Goal: Find specific page/section: Find specific page/section

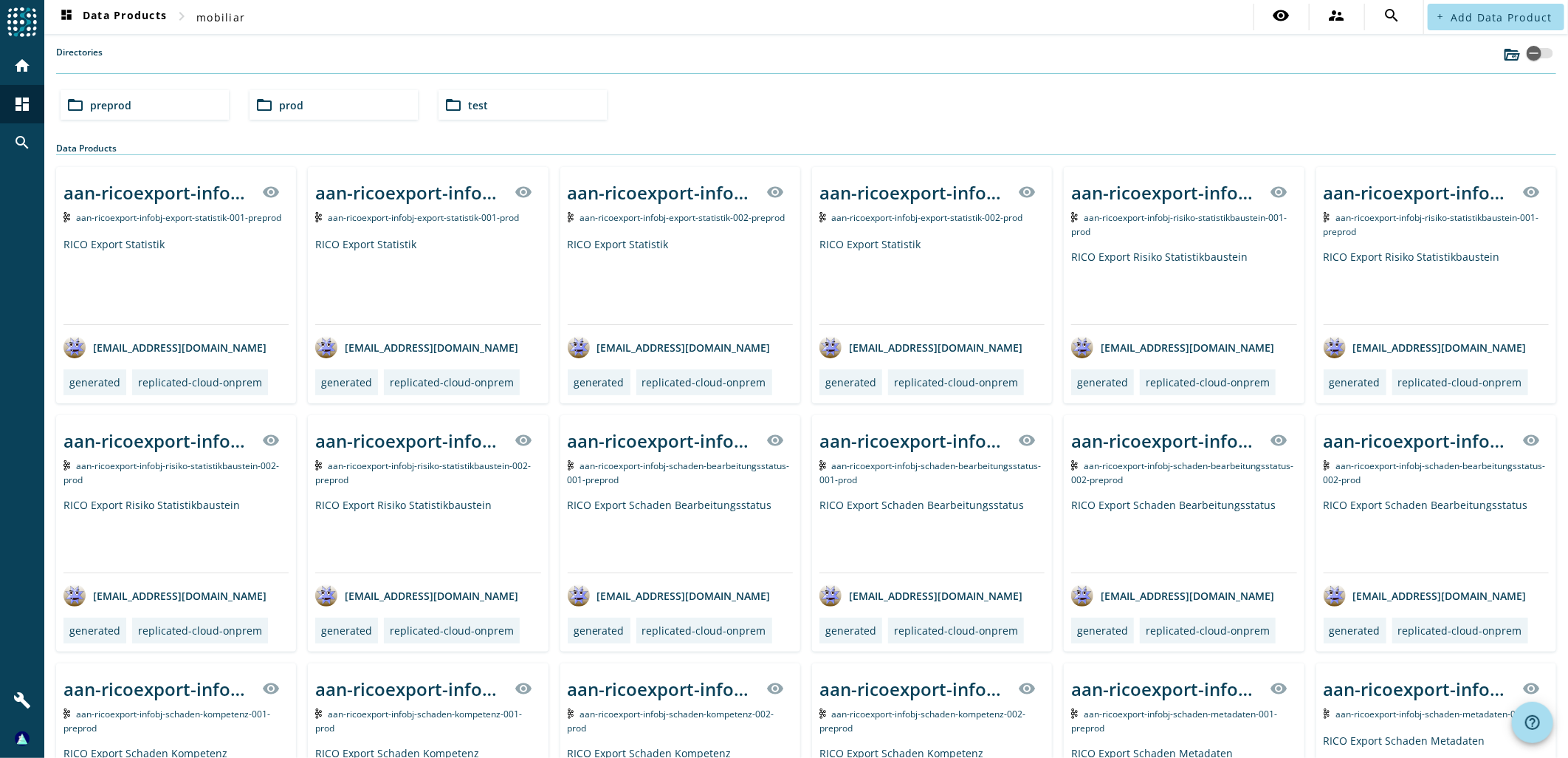
click at [1009, 46] on div "Directories" at bounding box center [806, 59] width 1500 height 28
click at [141, 105] on div "folder_open preprod" at bounding box center [144, 104] width 168 height 29
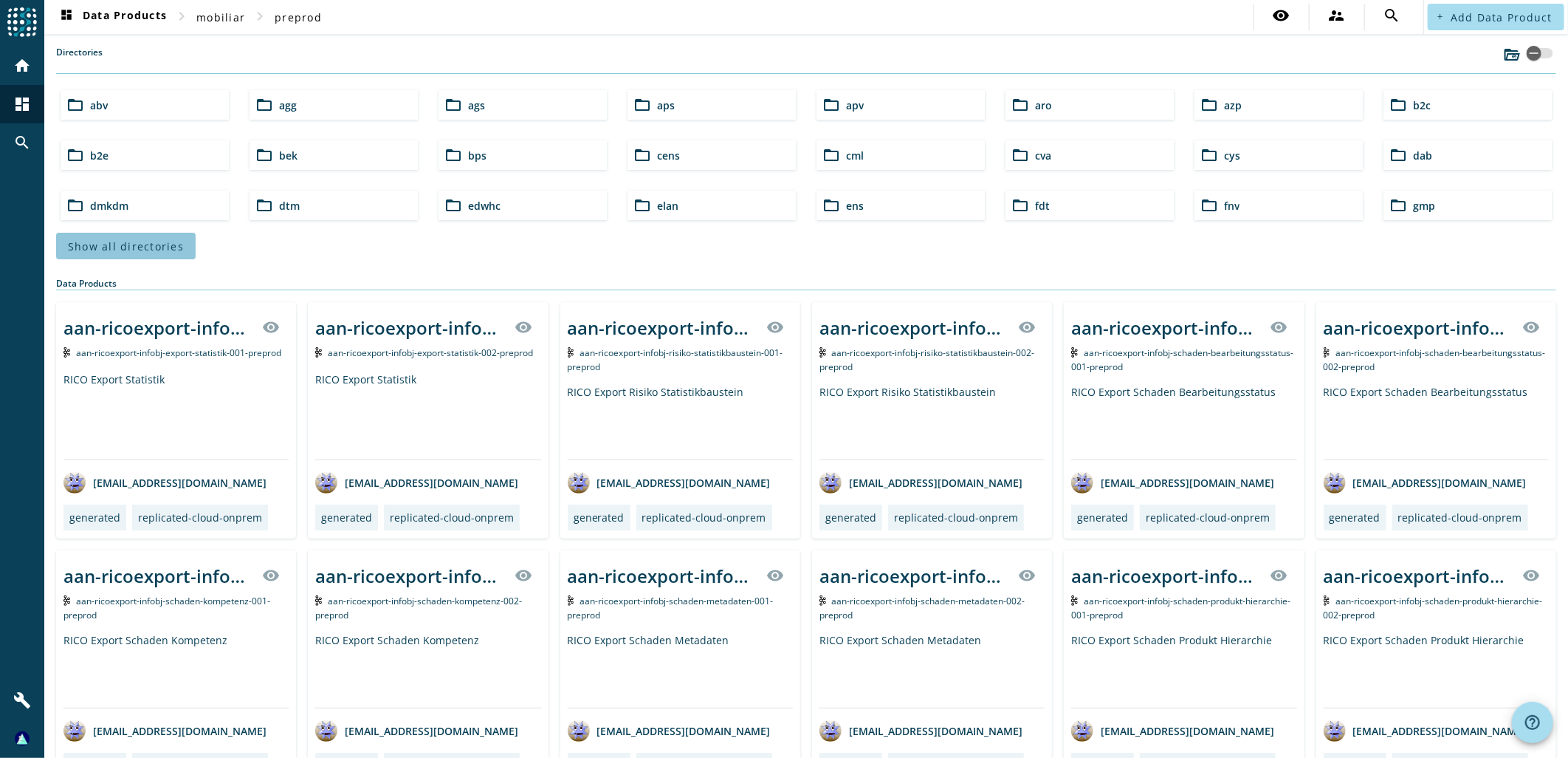
click at [131, 251] on span "Show all directories" at bounding box center [126, 246] width 116 height 14
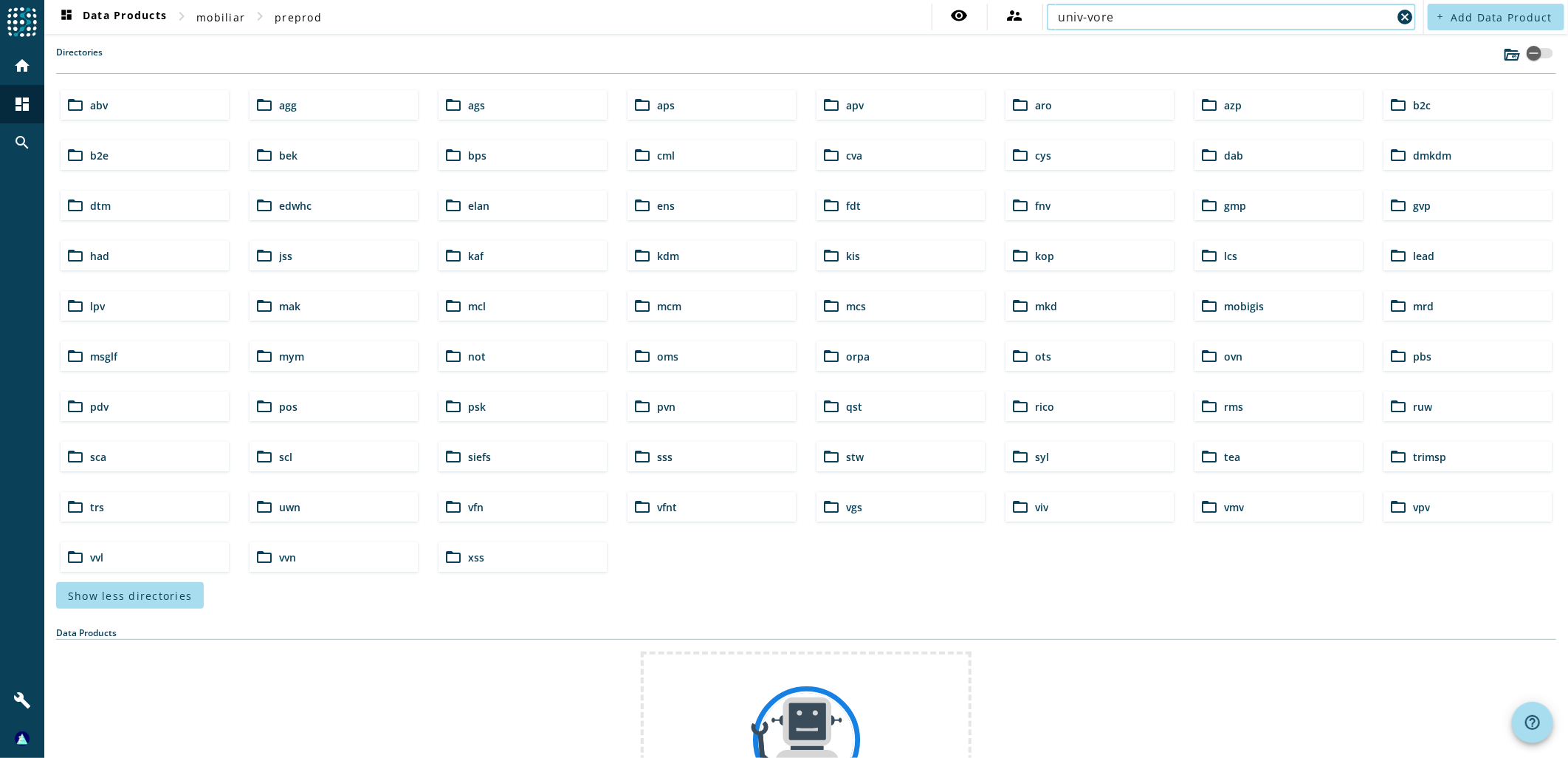
type input "univ-vore"
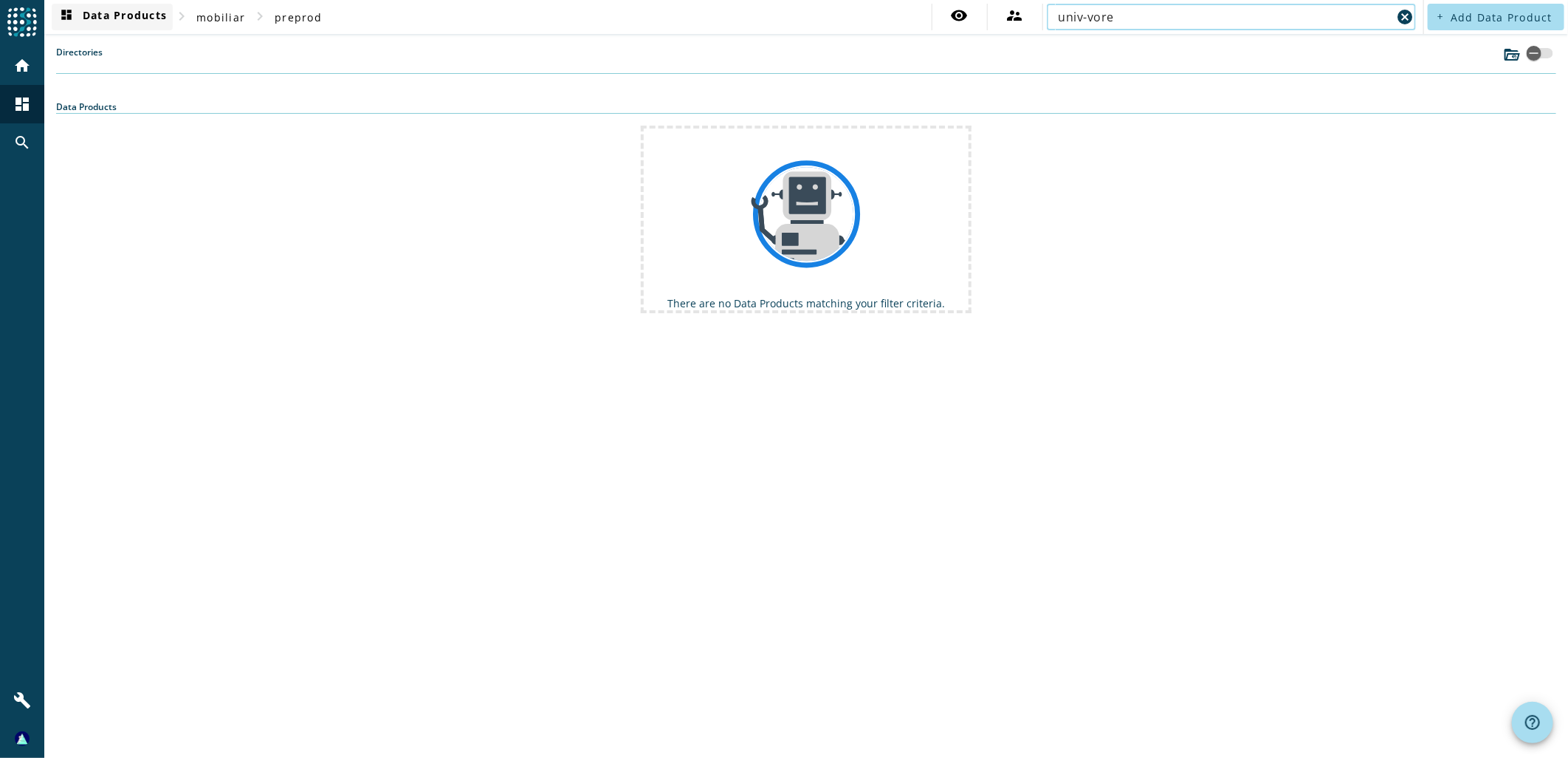
click at [160, 19] on span "dashboard Data Products" at bounding box center [112, 17] width 109 height 18
click at [11, 63] on div "home" at bounding box center [21, 65] width 38 height 38
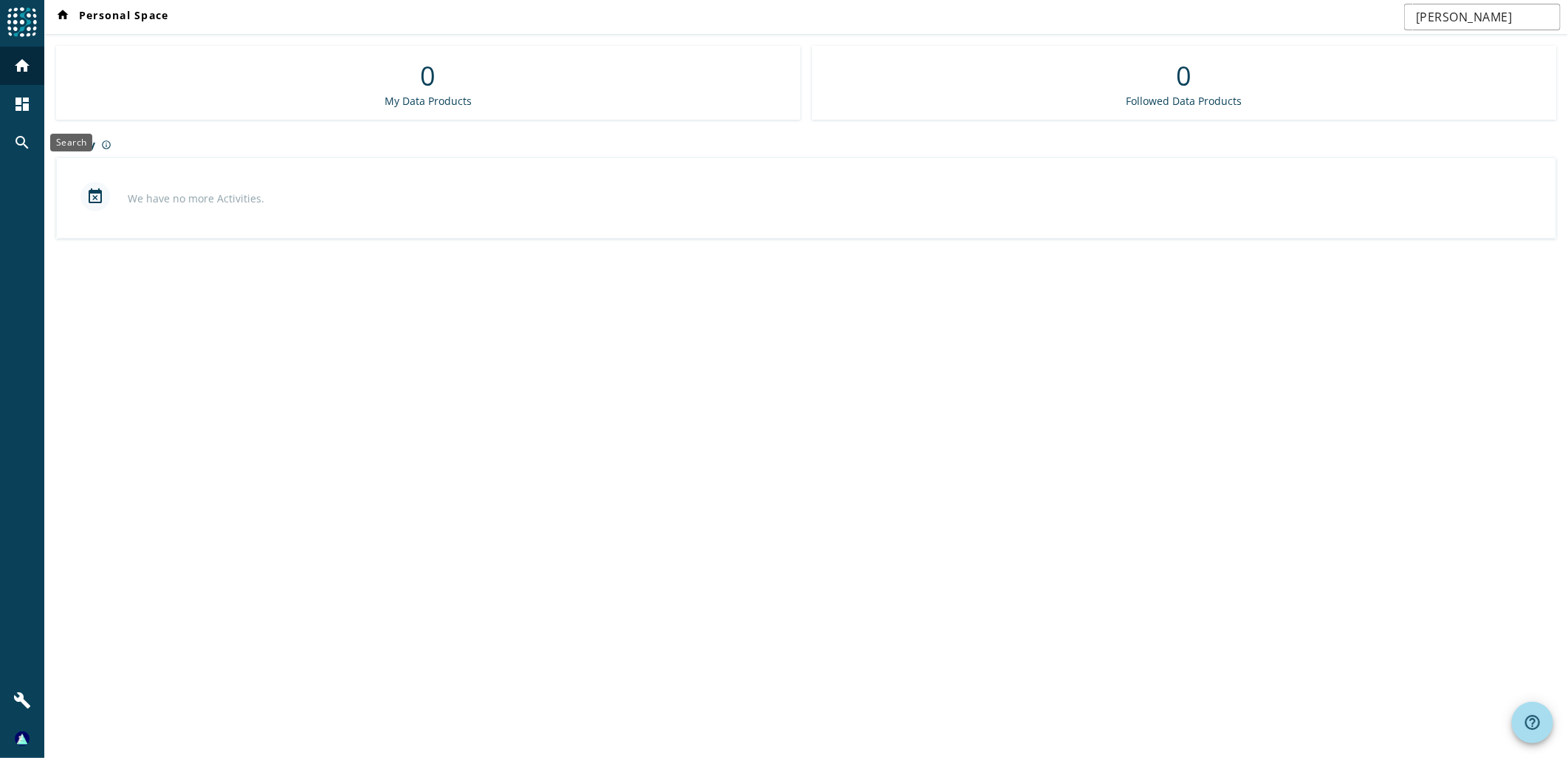
click at [22, 138] on mat-icon "search" at bounding box center [22, 142] width 18 height 18
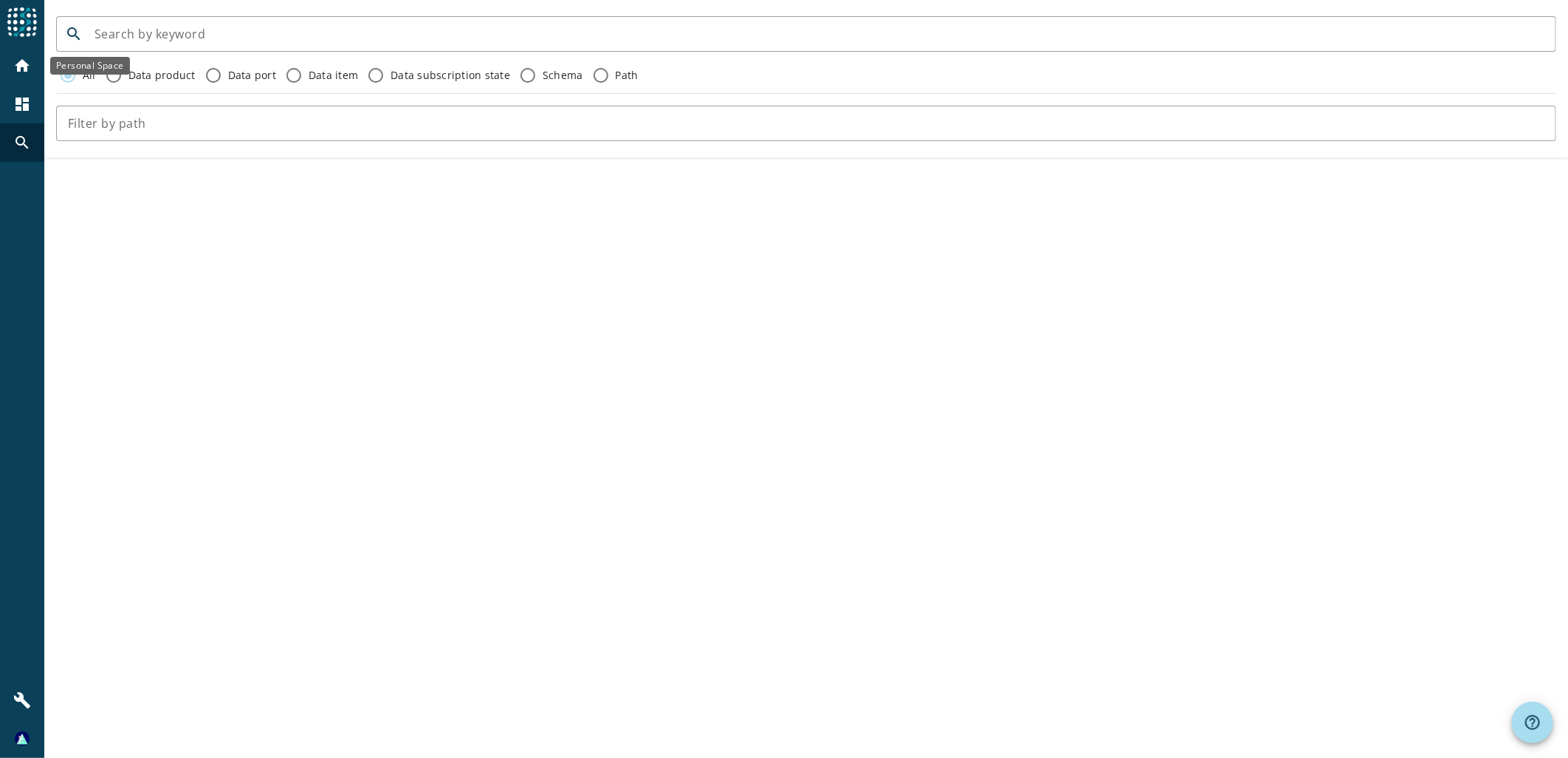
click at [5, 63] on div "home" at bounding box center [21, 65] width 38 height 38
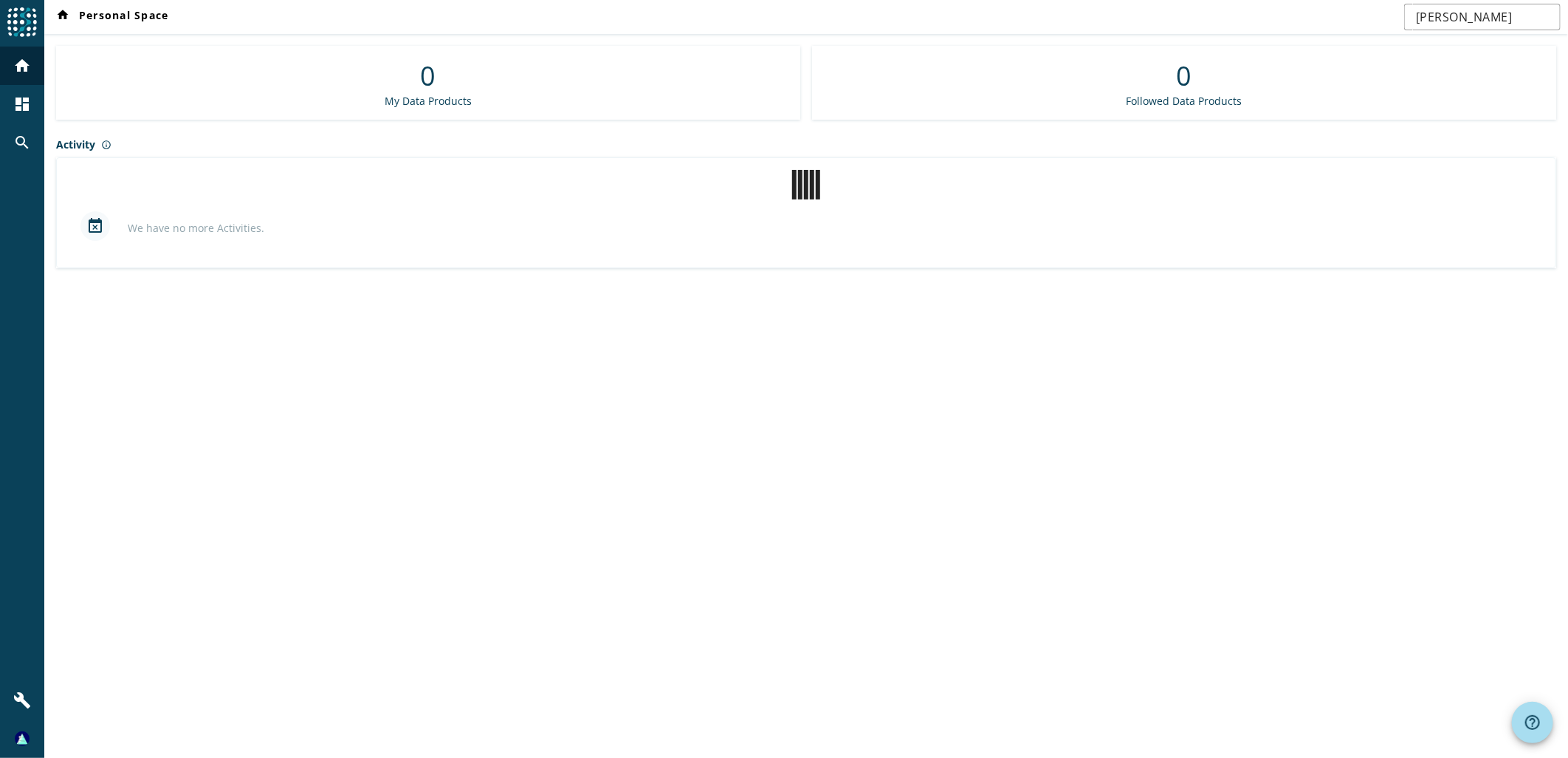
click at [19, 11] on img at bounding box center [22, 22] width 29 height 29
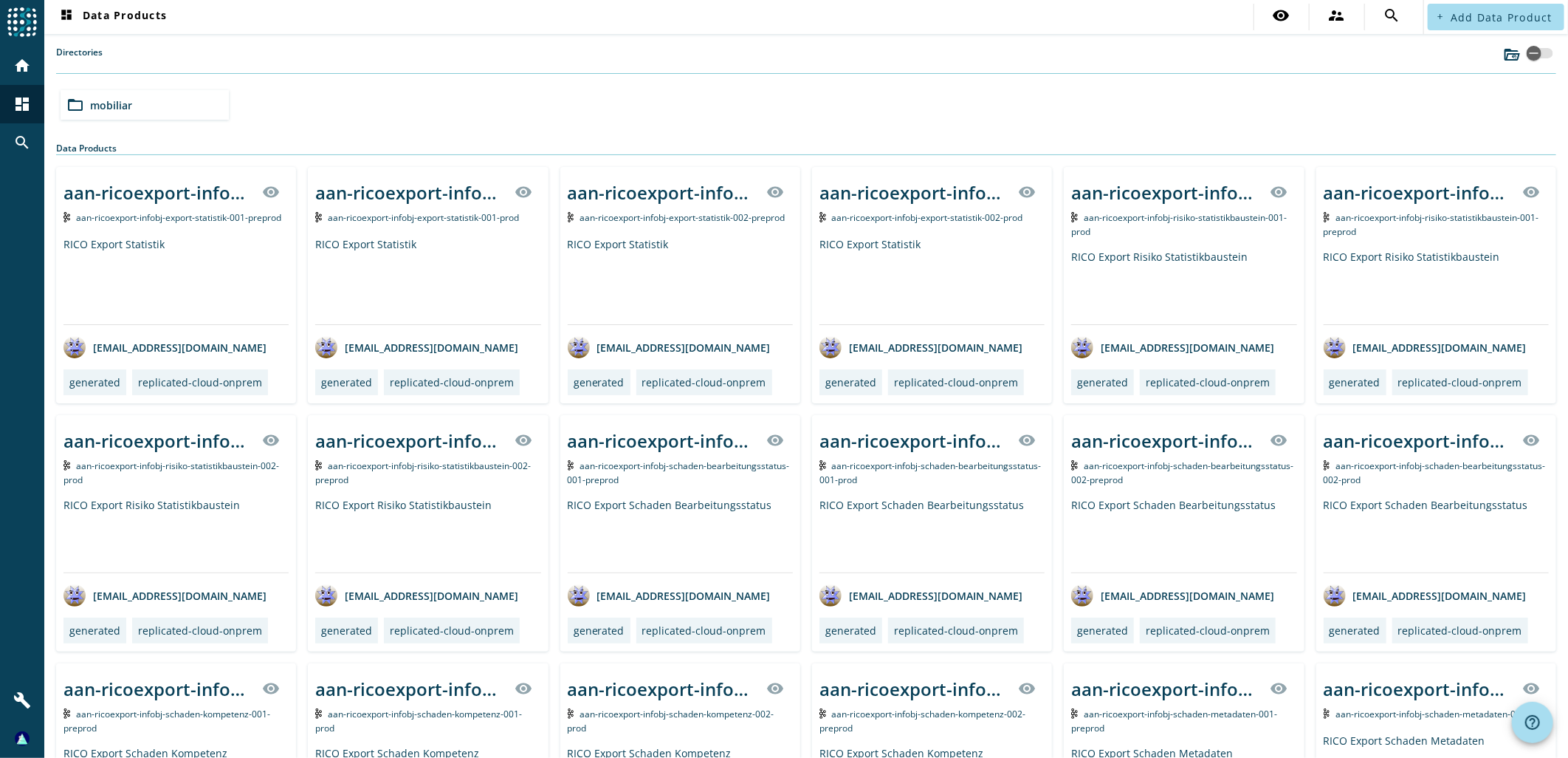
drag, startPoint x: 167, startPoint y: 104, endPoint x: 257, endPoint y: 89, distance: 91.2
click at [168, 105] on div "folder_open mobiliar" at bounding box center [144, 104] width 168 height 29
click at [534, 96] on div "folder_open test" at bounding box center [522, 104] width 168 height 29
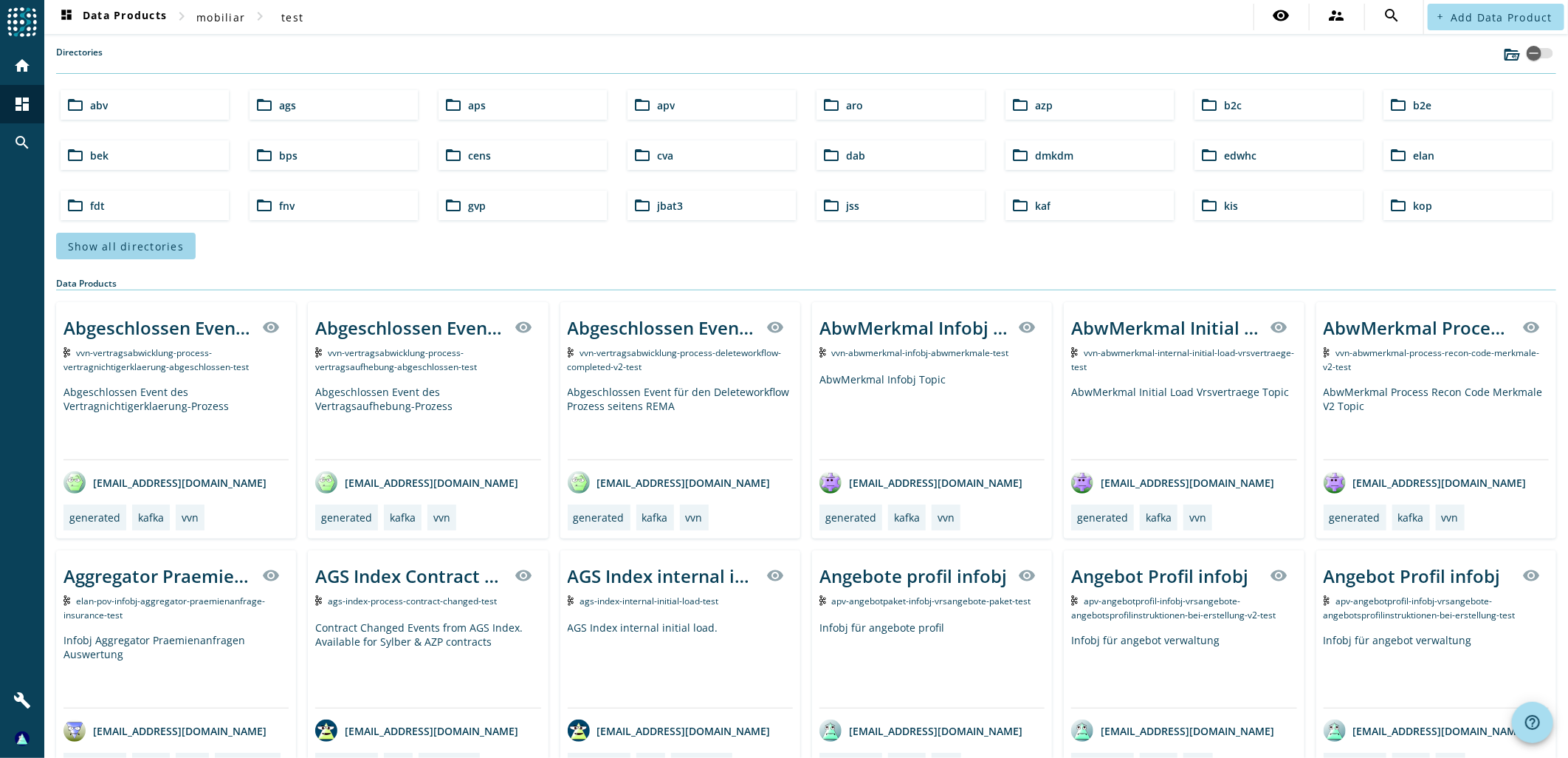
click at [191, 232] on span at bounding box center [126, 246] width 139 height 35
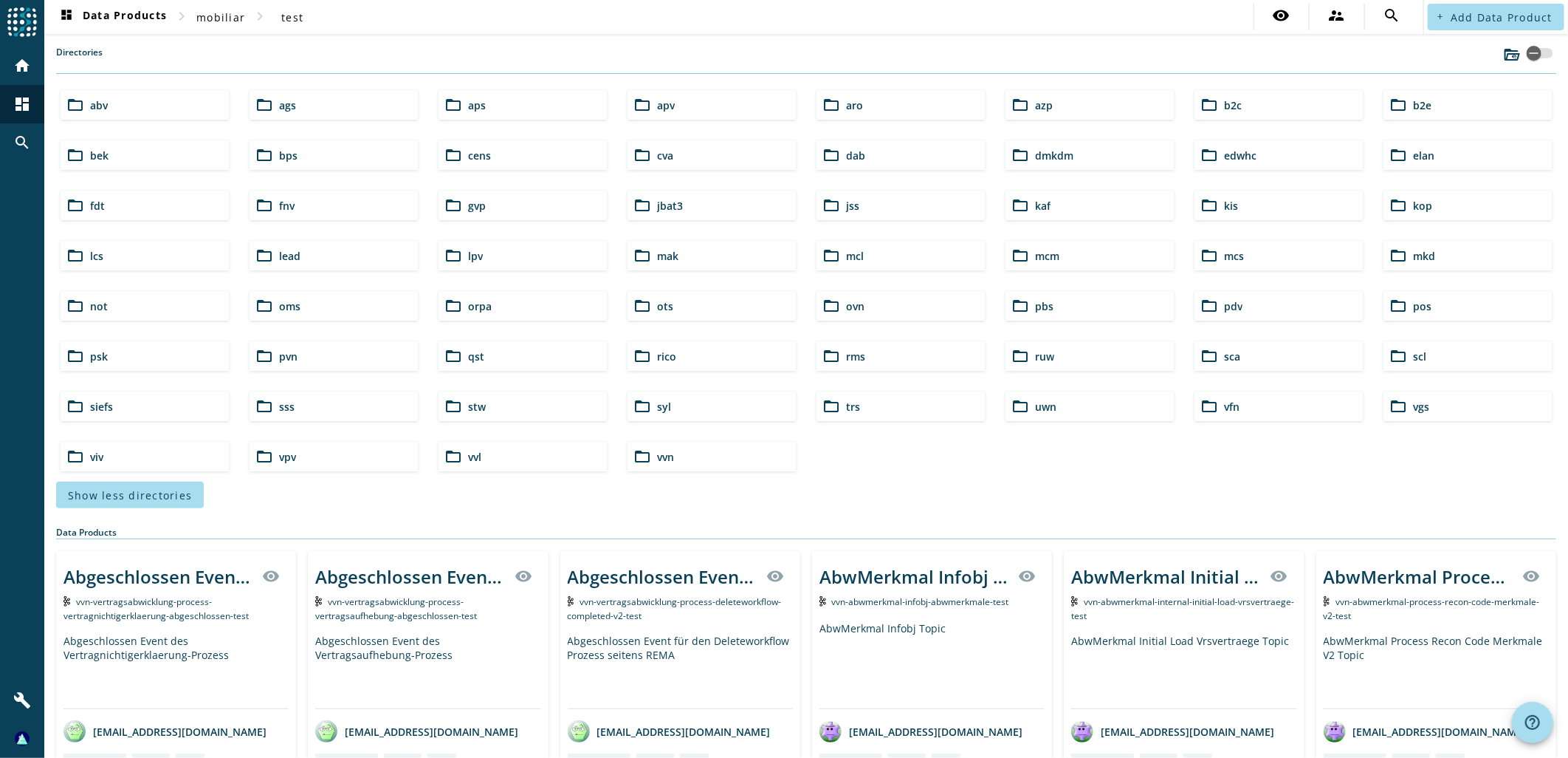
click at [1064, 412] on div "folder_open uwn" at bounding box center [1089, 406] width 168 height 29
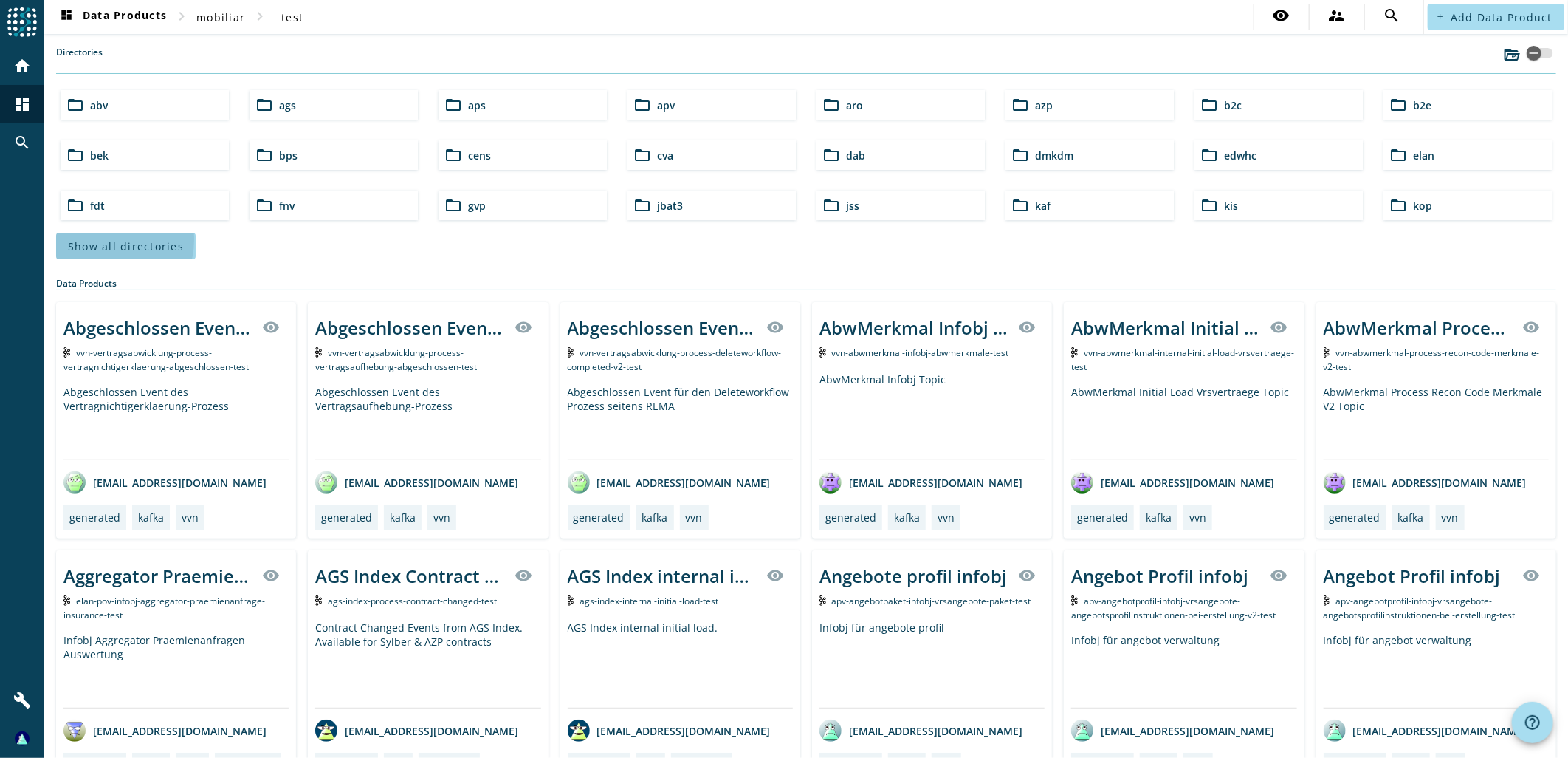
click at [103, 240] on span "Show all directories" at bounding box center [126, 246] width 116 height 14
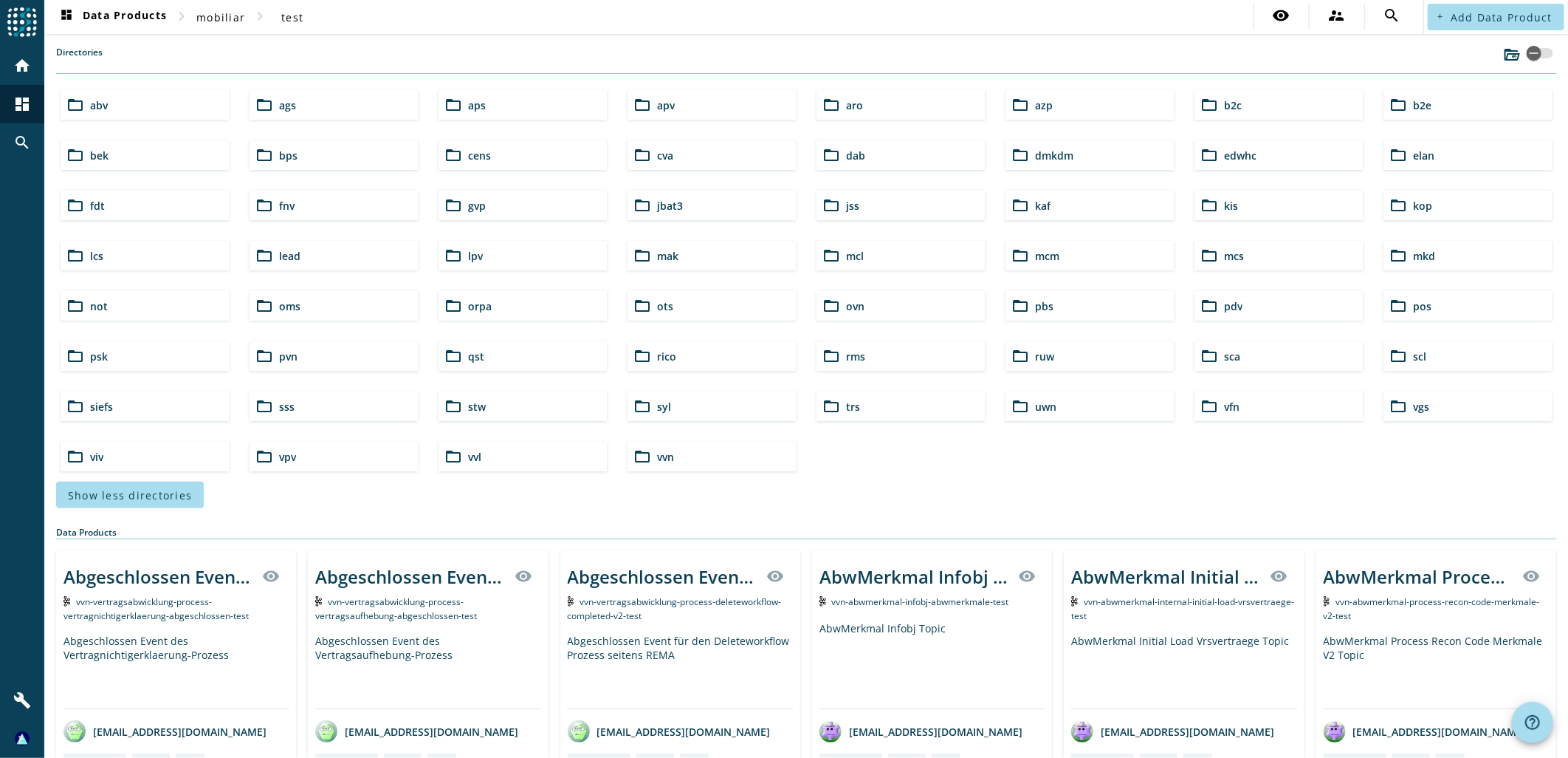
click at [837, 474] on div "folder_open abv folder_open ags folder_open aps folder_open apv folder_open aro…" at bounding box center [805, 280] width 1503 height 393
click at [800, 449] on div "folder_open abv folder_open ags folder_open aps folder_open apv folder_open aro…" at bounding box center [805, 280] width 1503 height 393
